Goal: Information Seeking & Learning: Learn about a topic

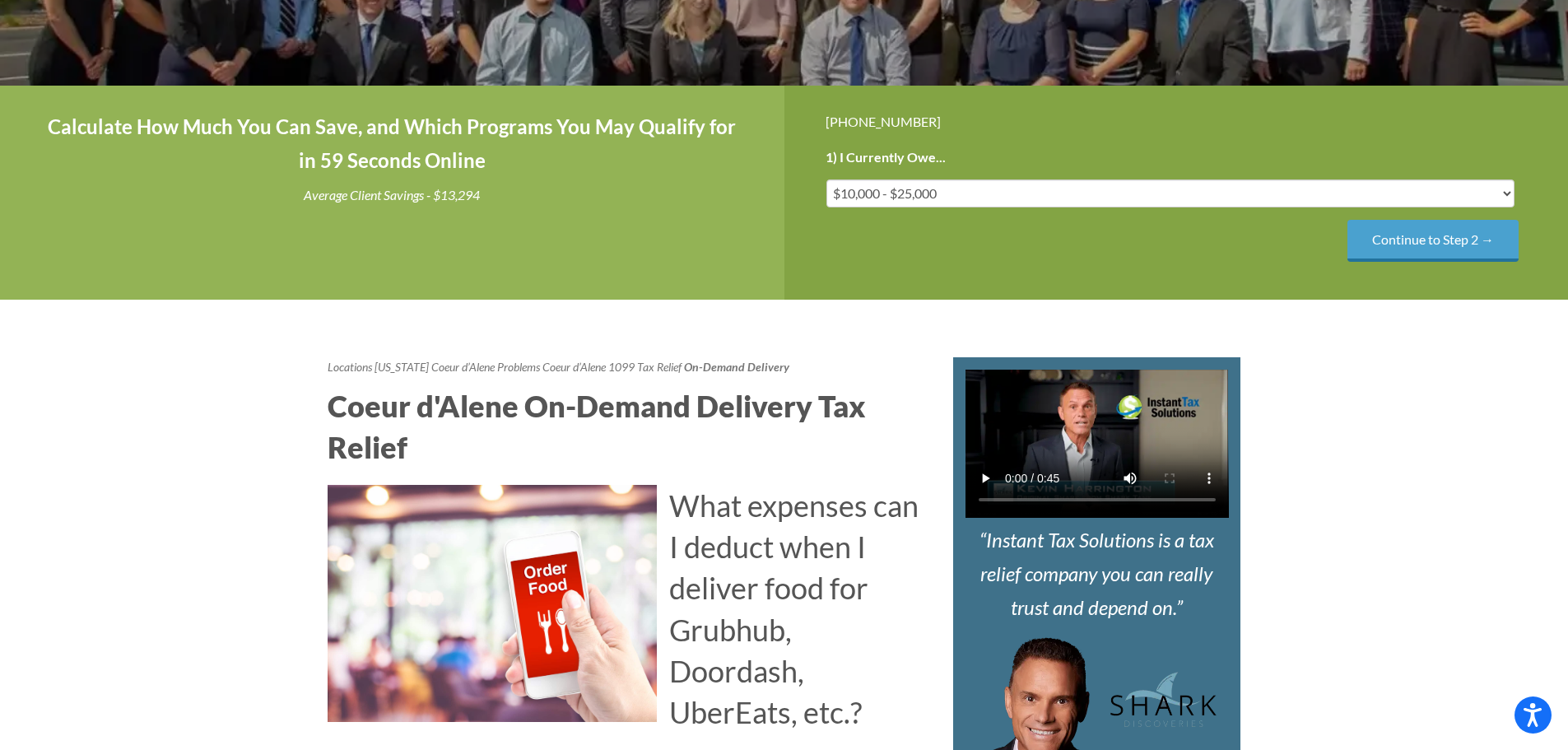
scroll to position [823, 0]
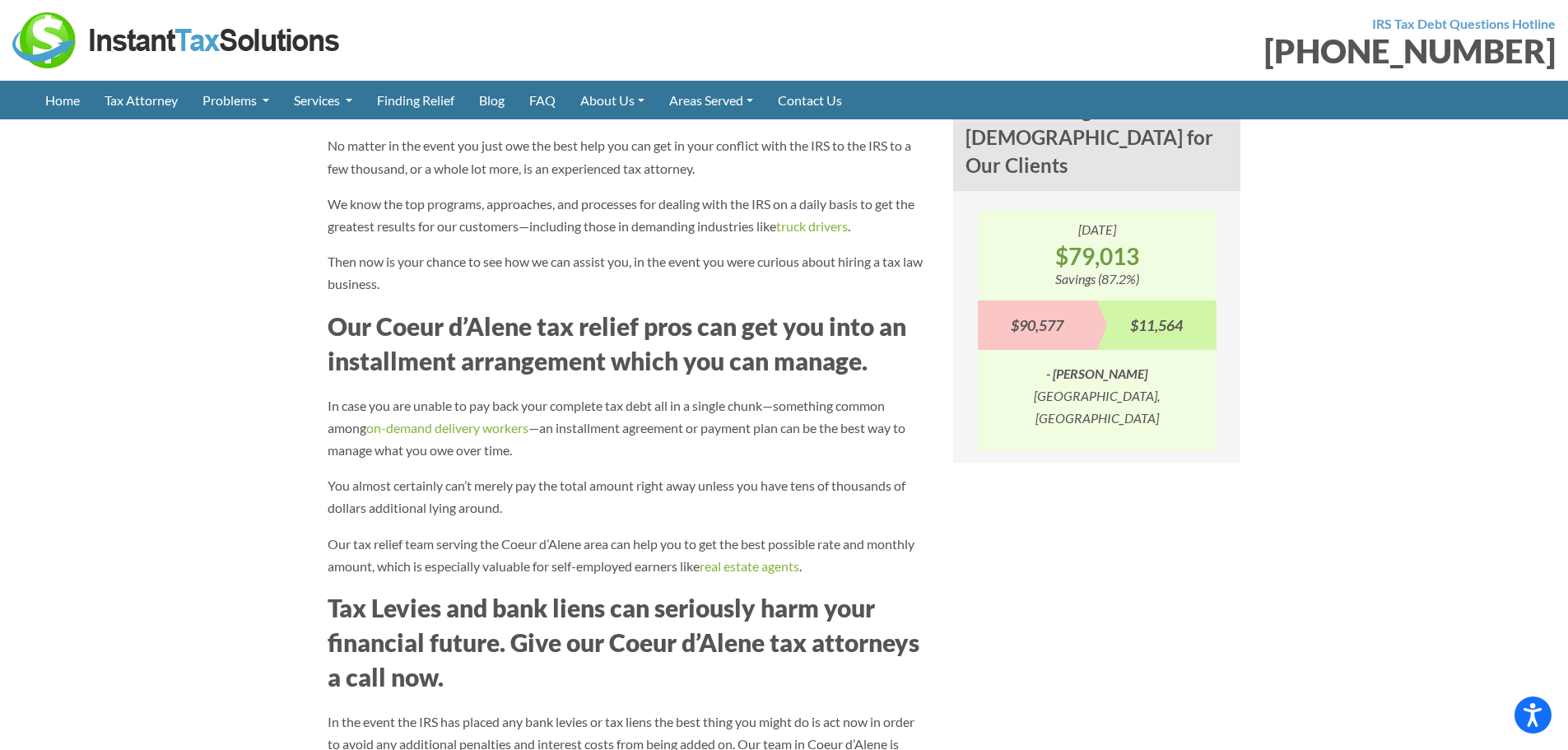
scroll to position [1482, 0]
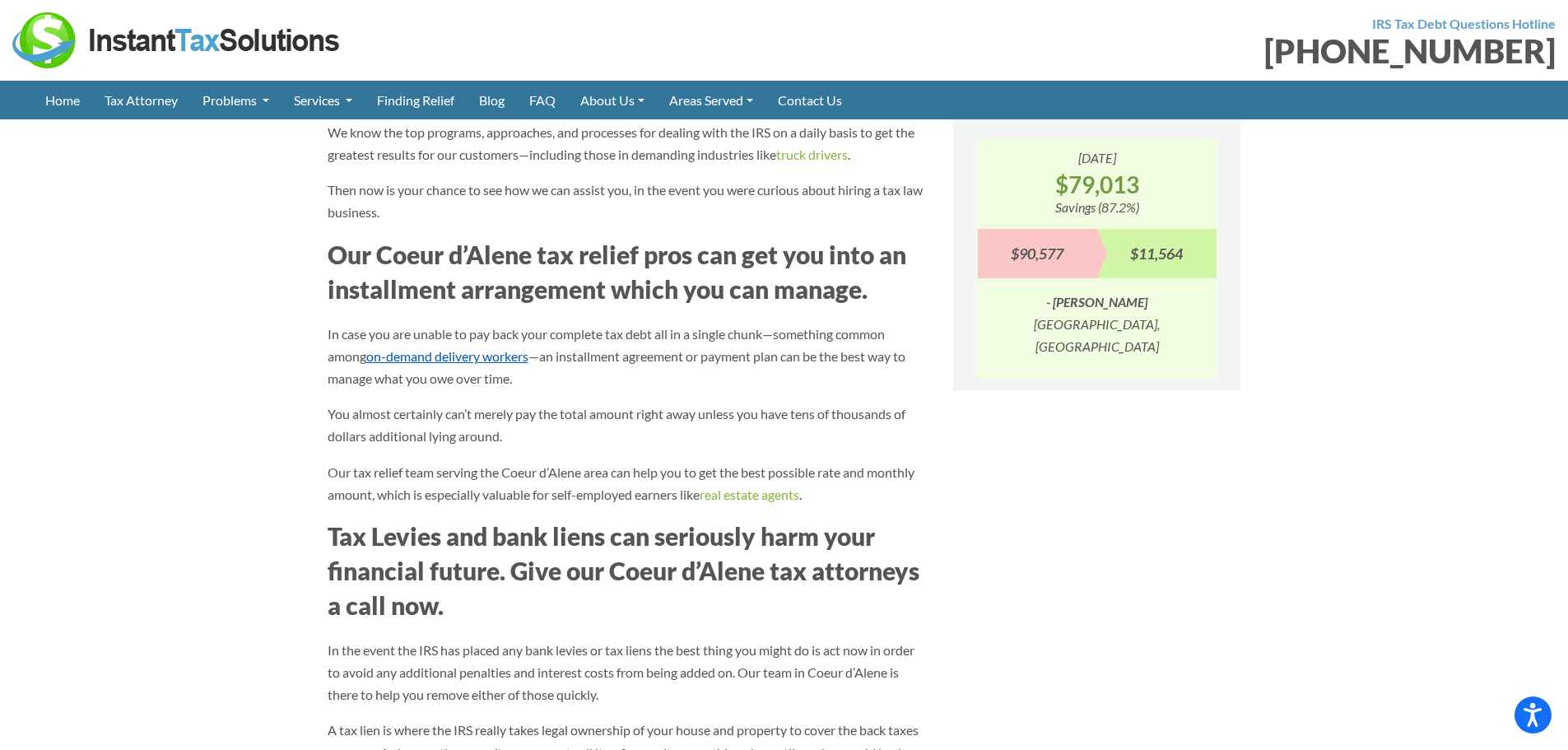
click at [437, 351] on link "on-demand delivery workers" at bounding box center [447, 356] width 162 height 16
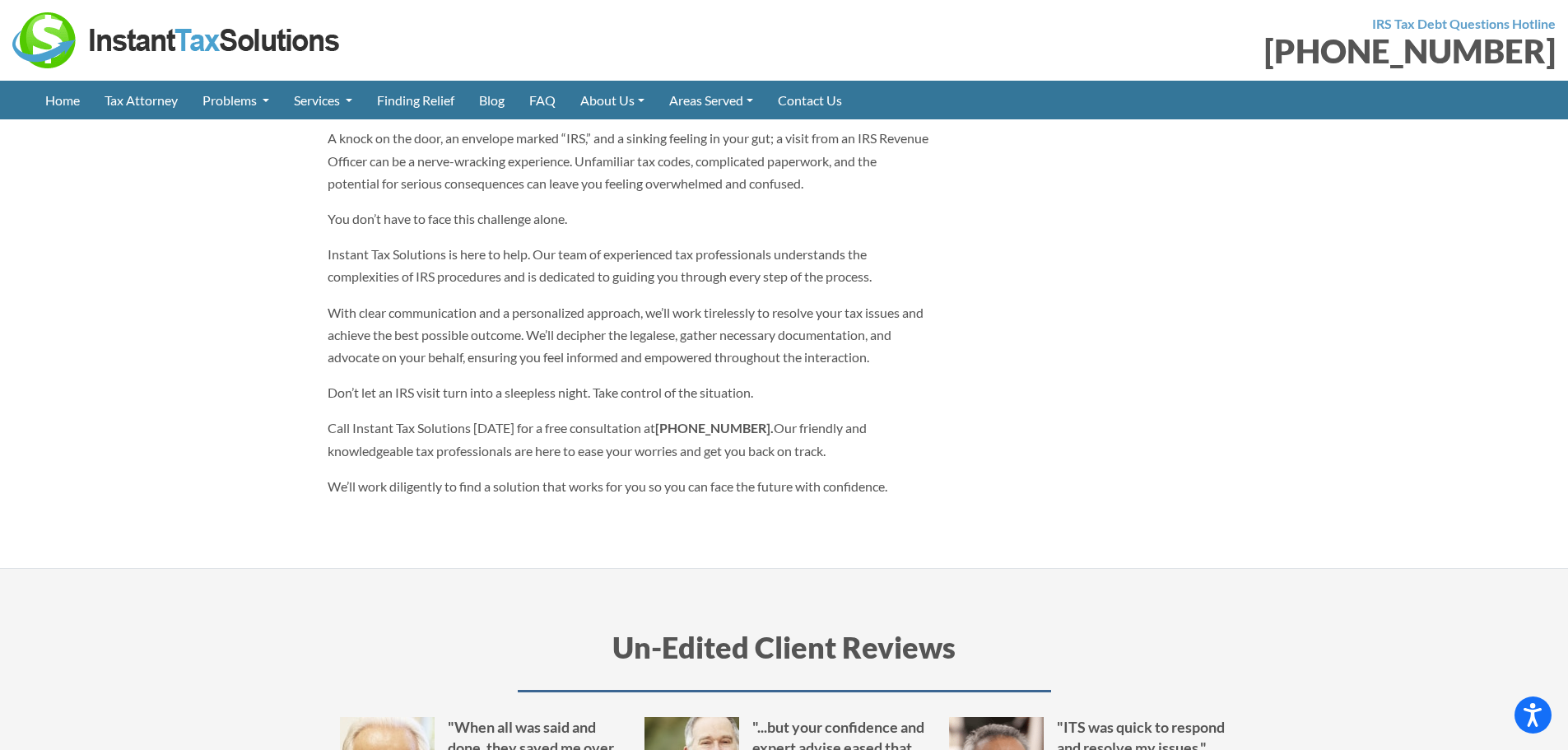
scroll to position [5022, 0]
